Goal: Task Accomplishment & Management: Complete application form

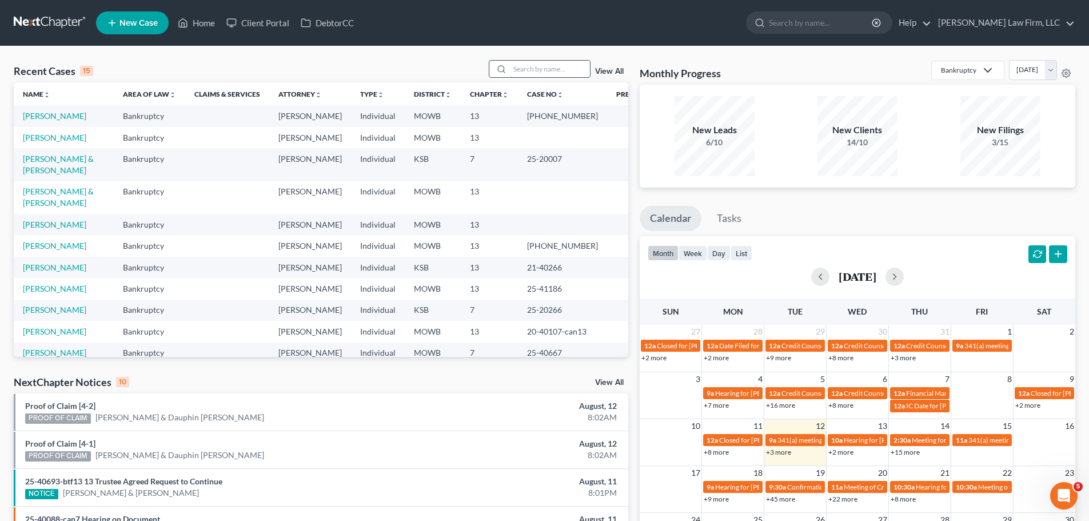
click at [543, 69] on input "search" at bounding box center [550, 69] width 80 height 17
type input "[PERSON_NAME]"
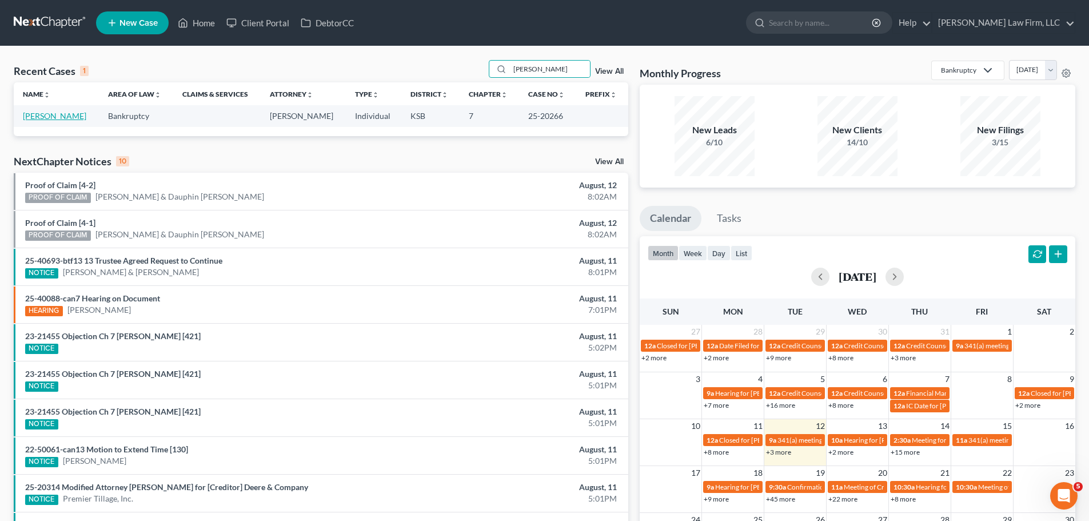
click at [54, 117] on link "[PERSON_NAME]" at bounding box center [54, 116] width 63 height 10
select select "6"
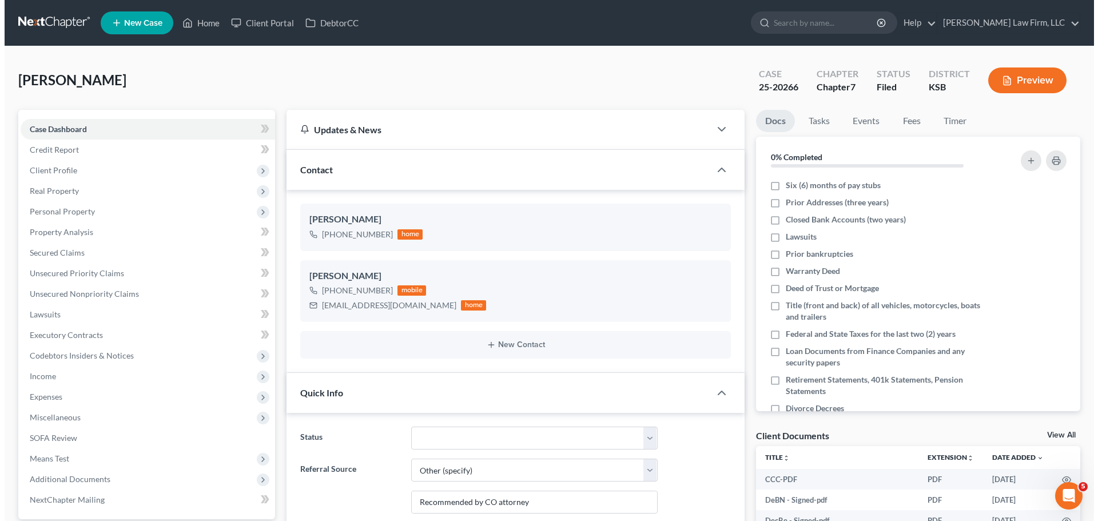
scroll to position [3061, 0]
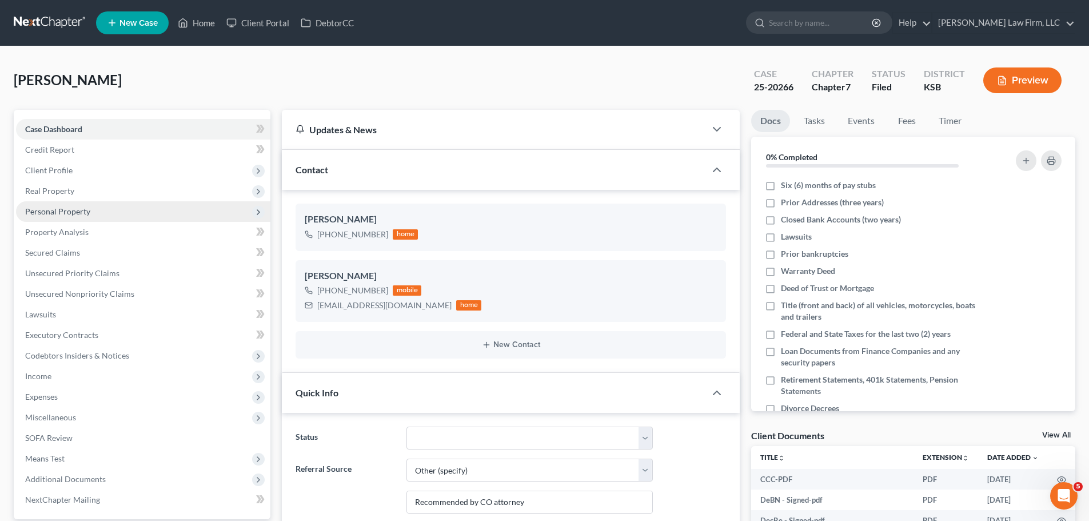
click at [76, 216] on span "Personal Property" at bounding box center [143, 211] width 254 height 21
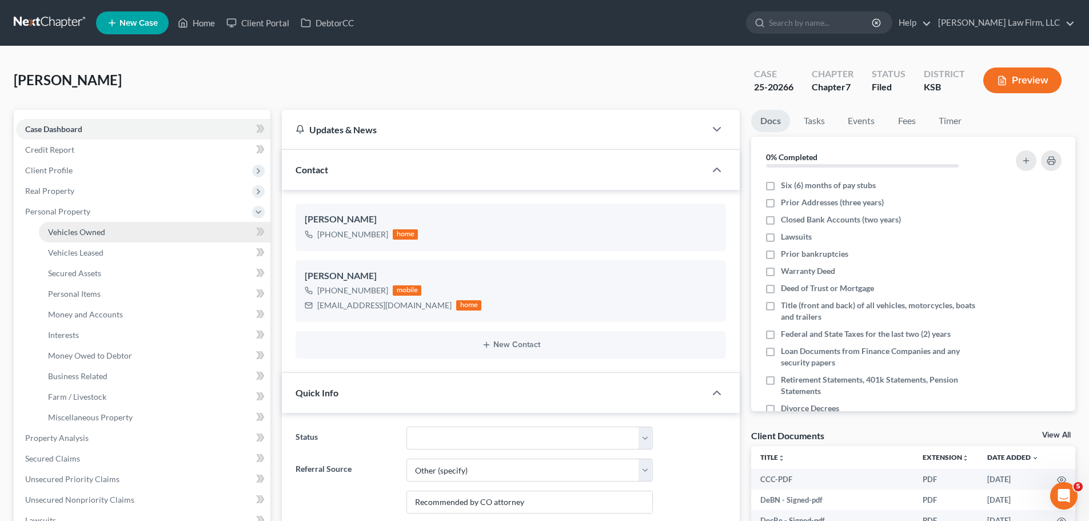
click at [92, 237] on link "Vehicles Owned" at bounding box center [155, 232] width 232 height 21
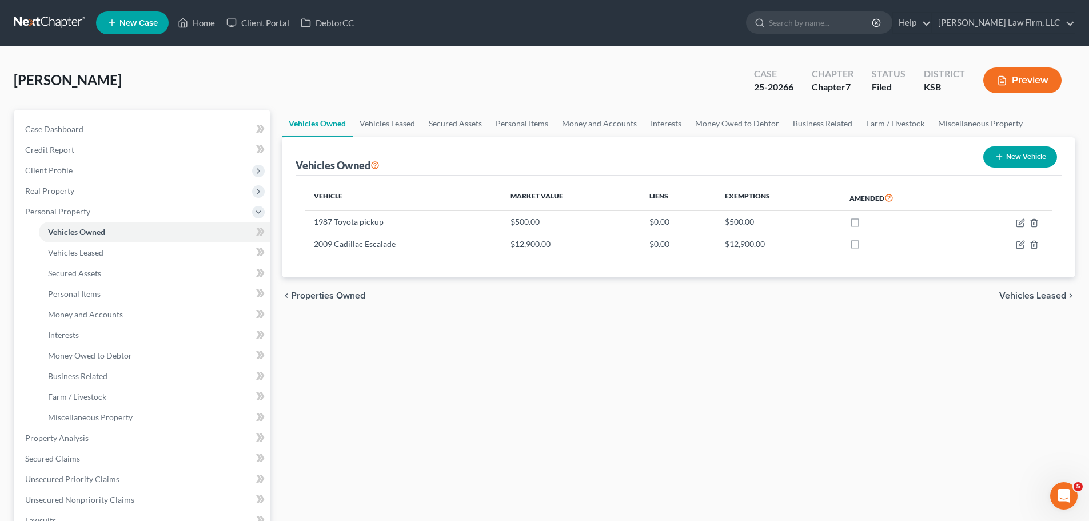
click at [1040, 149] on button "New Vehicle" at bounding box center [1021, 156] width 74 height 21
select select "0"
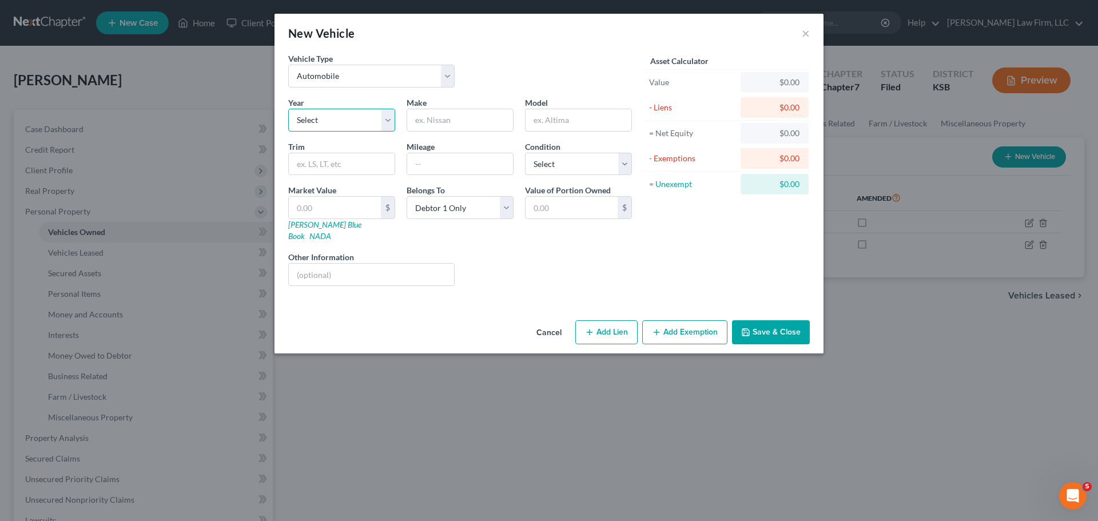
click at [357, 117] on select "Select 2026 2025 2024 2023 2022 2021 2020 2019 2018 2017 2016 2015 2014 2013 20…" at bounding box center [341, 120] width 107 height 23
drag, startPoint x: 357, startPoint y: 117, endPoint x: 361, endPoint y: 79, distance: 38.0
click at [361, 79] on select "Select Automobile Truck Trailer Watercraft Aircraft Motor Home Atv Other Vehicle" at bounding box center [371, 76] width 166 height 23
select select "7"
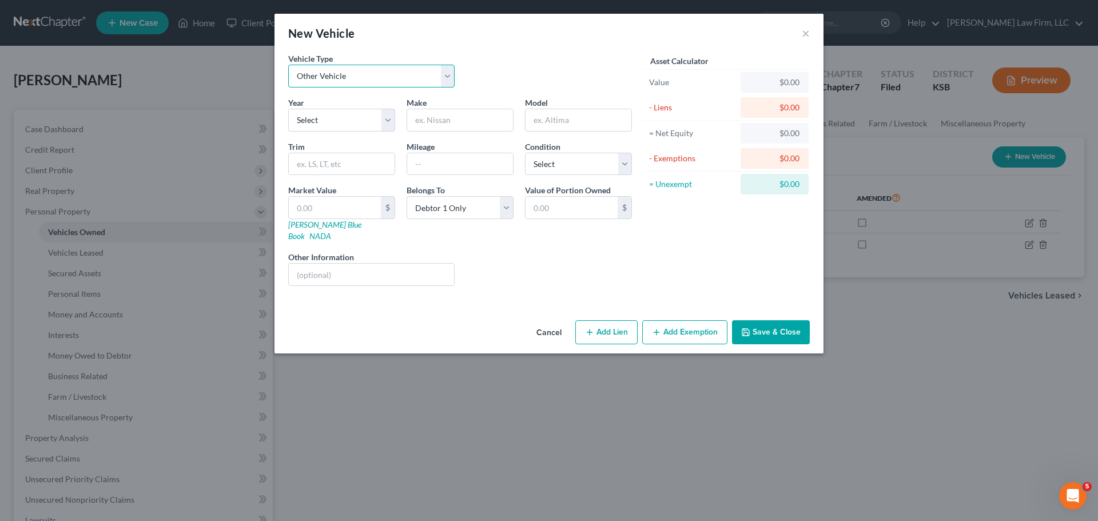
click at [288, 65] on select "Select Automobile Truck Trailer Watercraft Aircraft Motor Home Atv Other Vehicle" at bounding box center [371, 76] width 166 height 23
click at [447, 122] on input "text" at bounding box center [460, 120] width 106 height 22
click at [345, 164] on input "text" at bounding box center [342, 164] width 106 height 22
click at [343, 113] on select "Select 2026 2025 2024 2023 2022 2021 2020 2019 2018 2017 2016 2015 2014 2013 20…" at bounding box center [341, 120] width 107 height 23
select select "2"
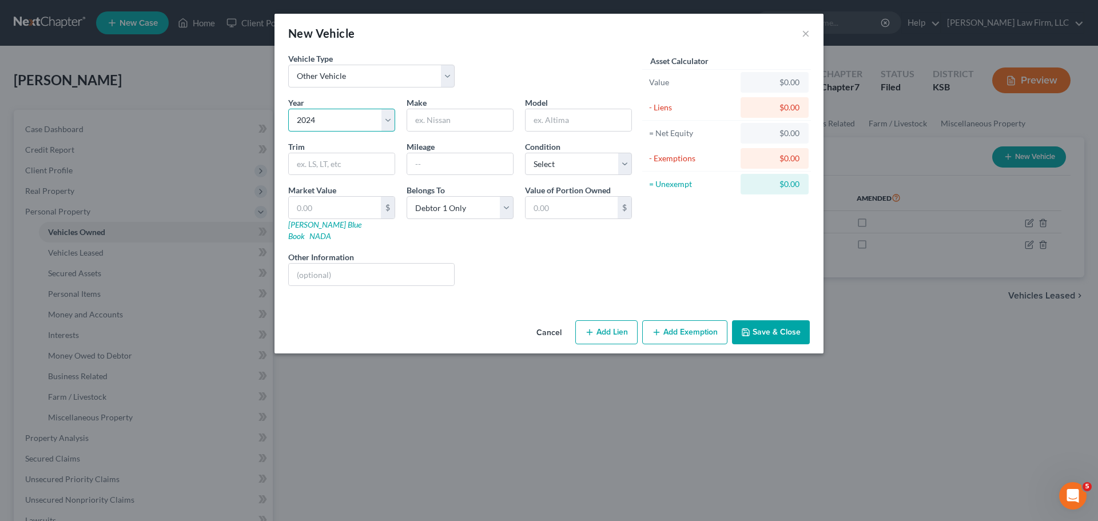
click at [288, 109] on select "Select 2026 2025 2024 2023 2022 2021 2020 2019 2018 2017 2016 2015 2014 2013 20…" at bounding box center [341, 120] width 107 height 23
click at [452, 125] on input "text" at bounding box center [460, 120] width 106 height 22
type input "Bad Boy"
type input "ZT"
type input "Elite"
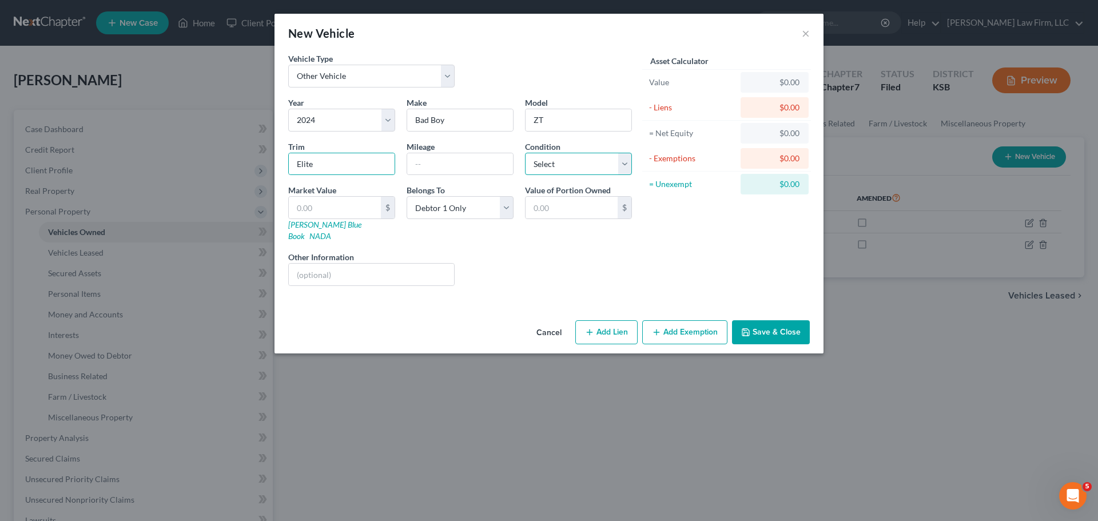
click at [618, 158] on select "Select Excellent Very Good Good Fair Poor" at bounding box center [578, 164] width 107 height 23
select select "1"
click at [525, 153] on select "Select Excellent Very Good Good Fair Poor" at bounding box center [578, 164] width 107 height 23
click at [361, 204] on input "text" at bounding box center [335, 208] width 92 height 22
type input "3"
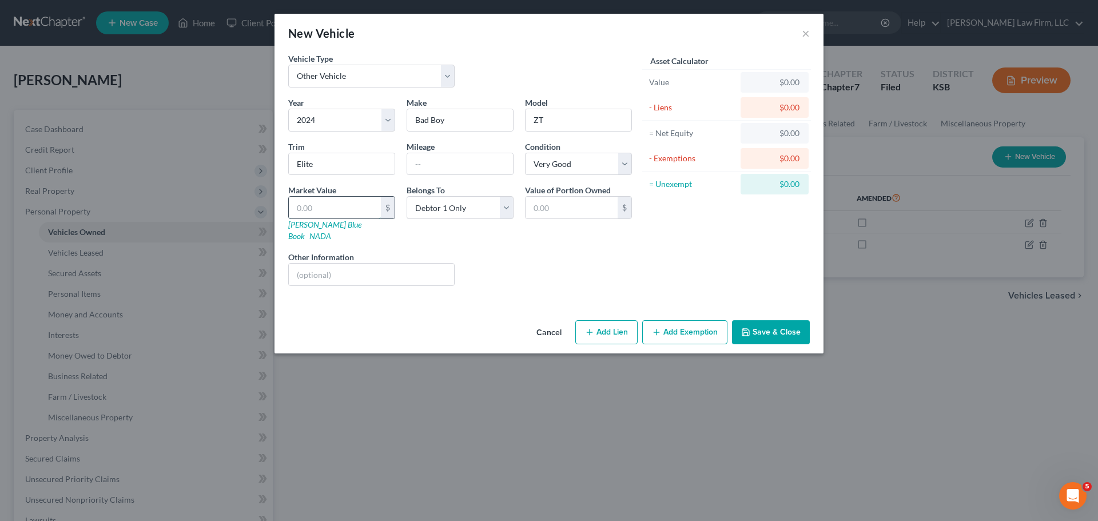
type input "3.00"
type input "35"
type input "35.00"
type input "350"
type input "350.00"
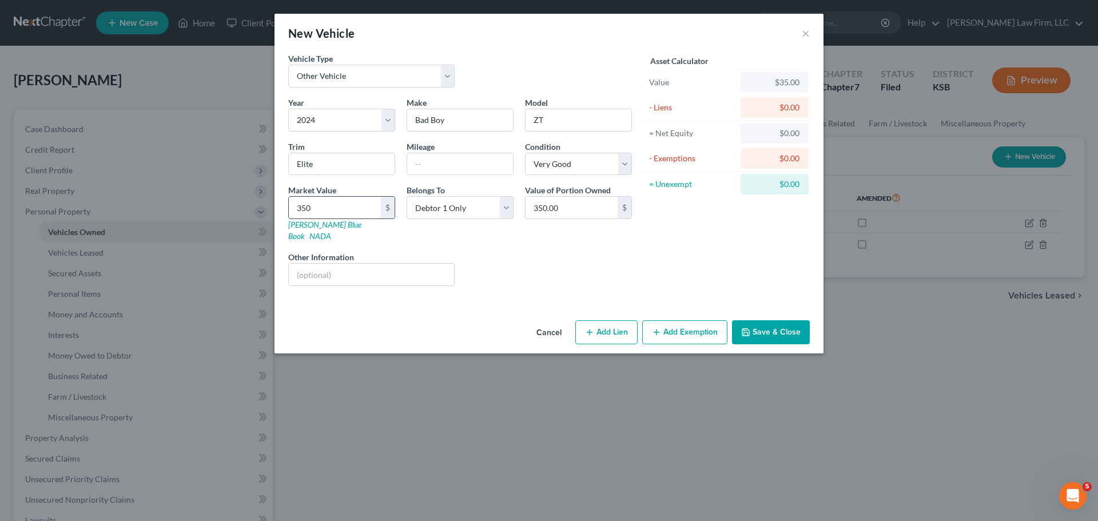
type input "3500"
type input "3,500.00"
type input "3,500"
click at [667, 320] on button "Add Exemption" at bounding box center [684, 332] width 85 height 24
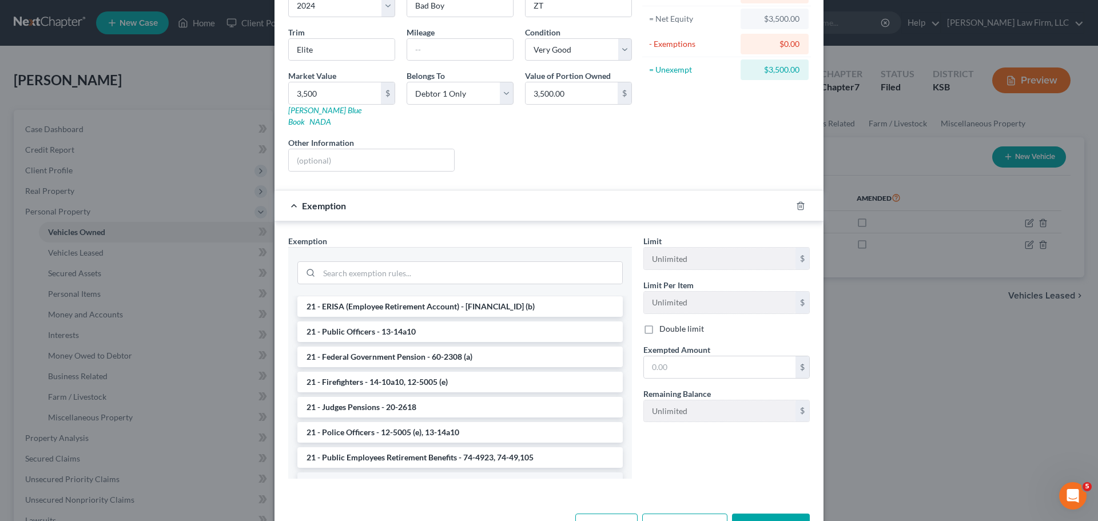
scroll to position [172, 0]
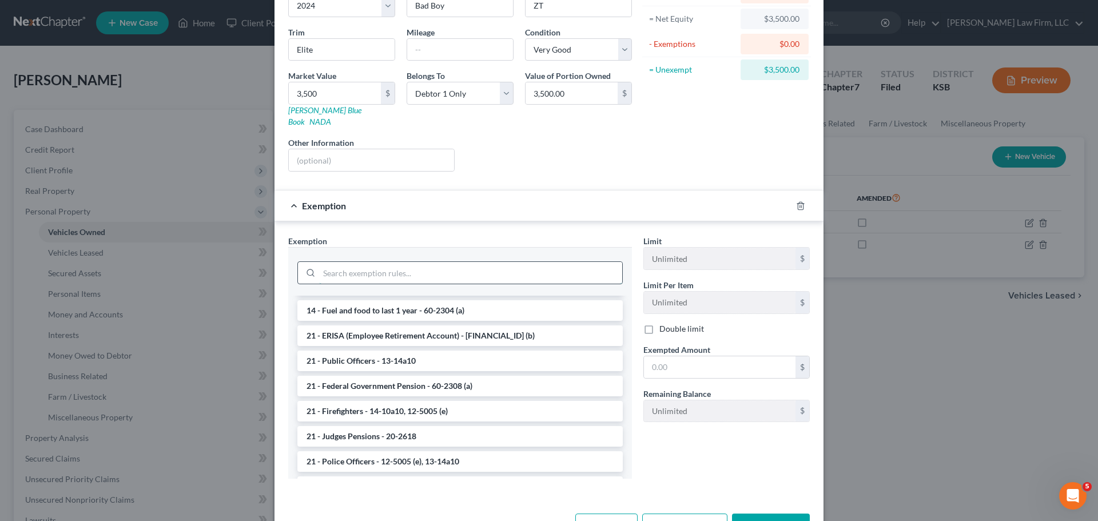
click at [417, 266] on input "search" at bounding box center [470, 273] width 303 height 22
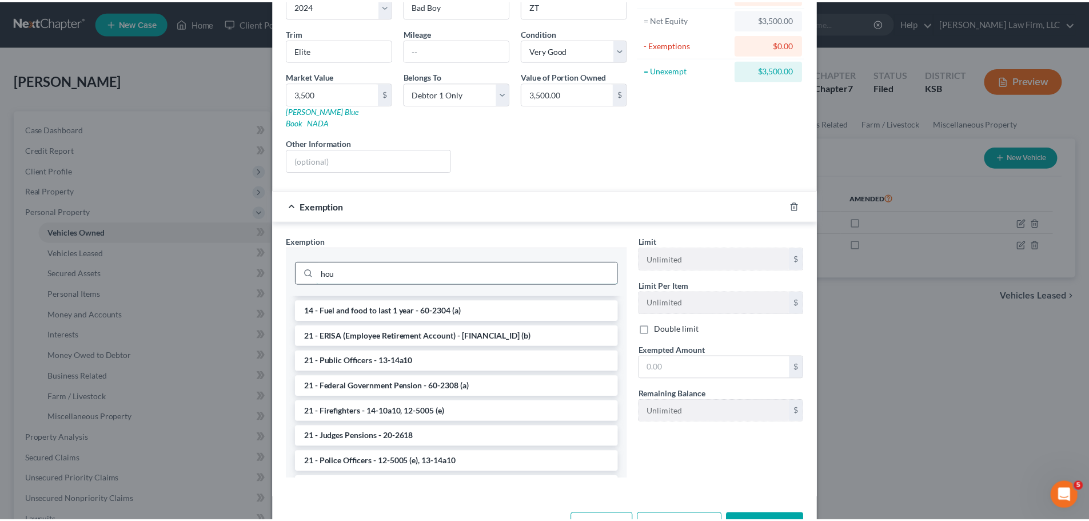
scroll to position [86, 0]
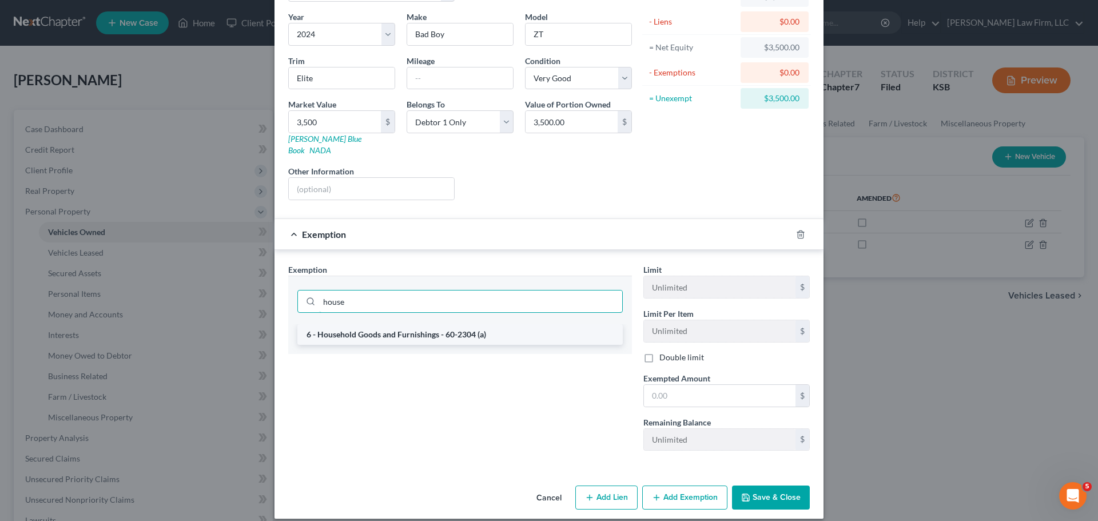
type input "house"
click at [405, 324] on li "6 - Household Goods and Furnishings - 60-2304 (a)" at bounding box center [459, 334] width 325 height 21
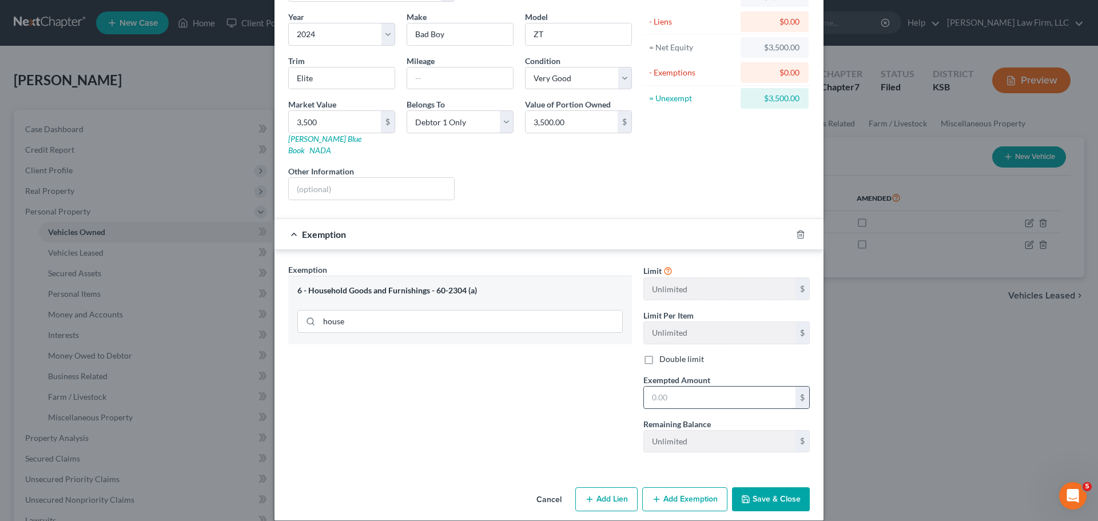
click at [694, 387] on input "text" at bounding box center [720, 398] width 152 height 22
type input "3,500"
click at [744, 495] on icon "button" at bounding box center [745, 499] width 9 height 9
